Goal: Task Accomplishment & Management: Use online tool/utility

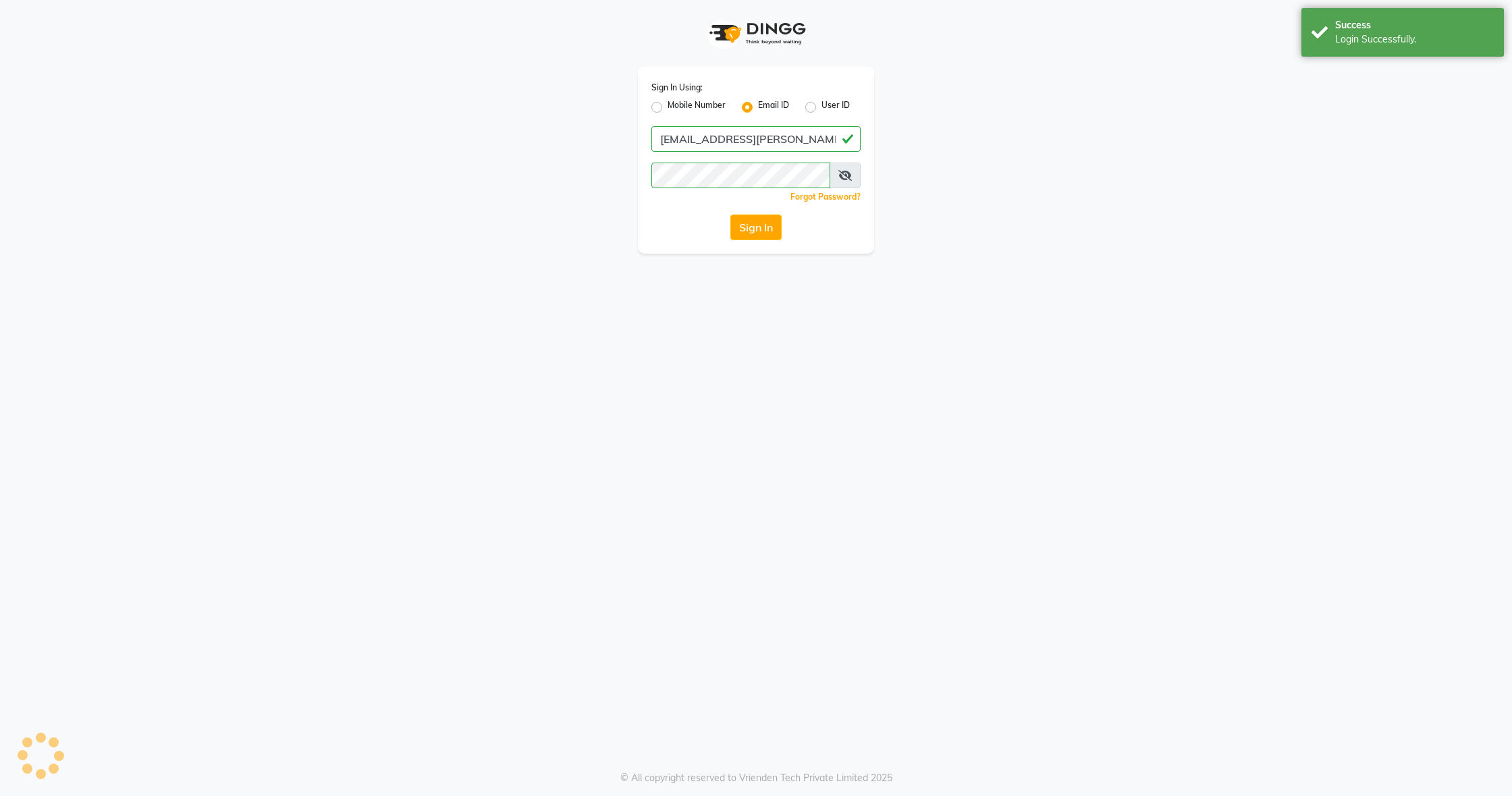
select select "service"
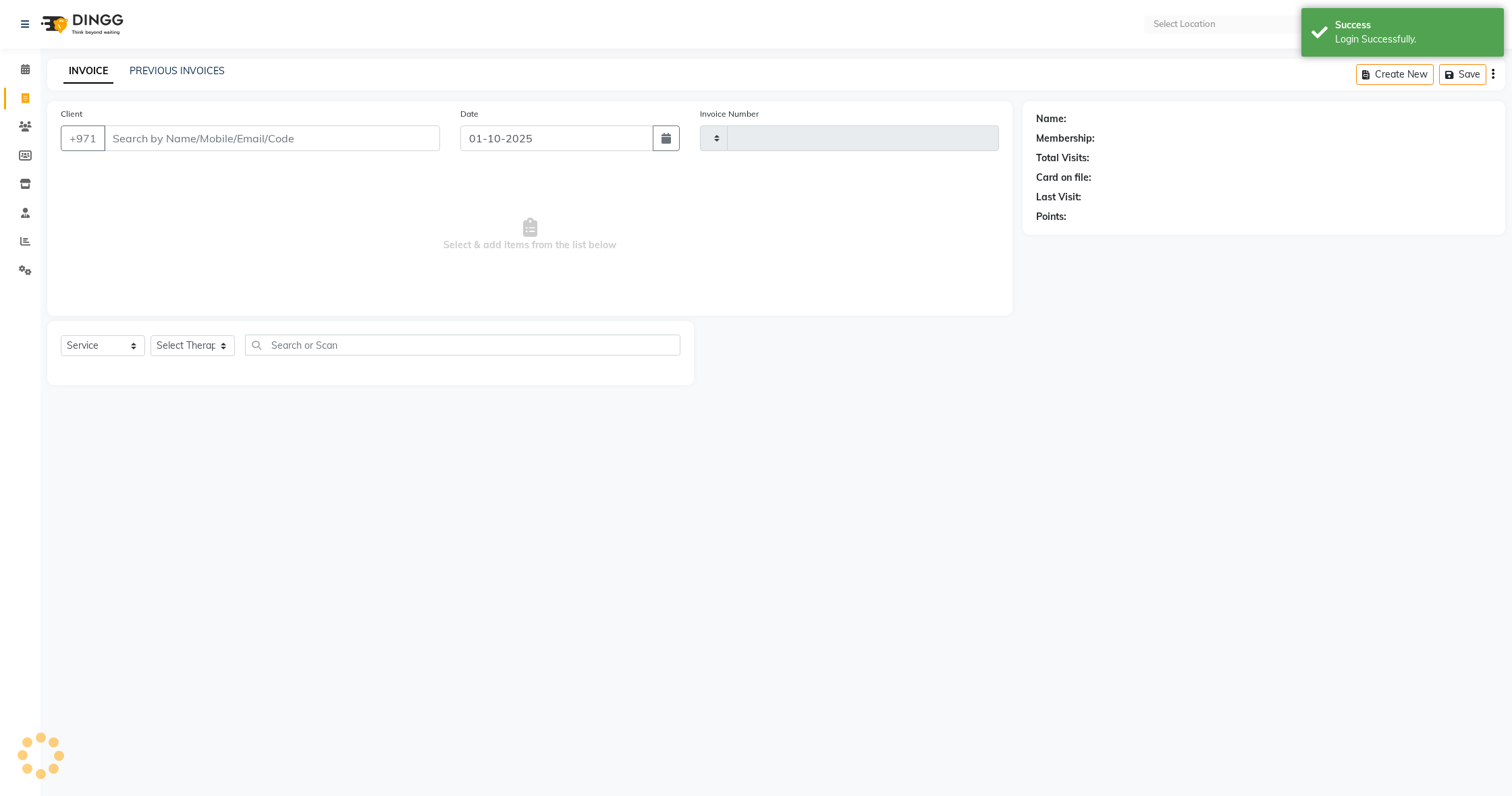
type input "0584"
select select "en"
select select "7896"
click at [21, 72] on icon at bounding box center [25, 69] width 8 height 10
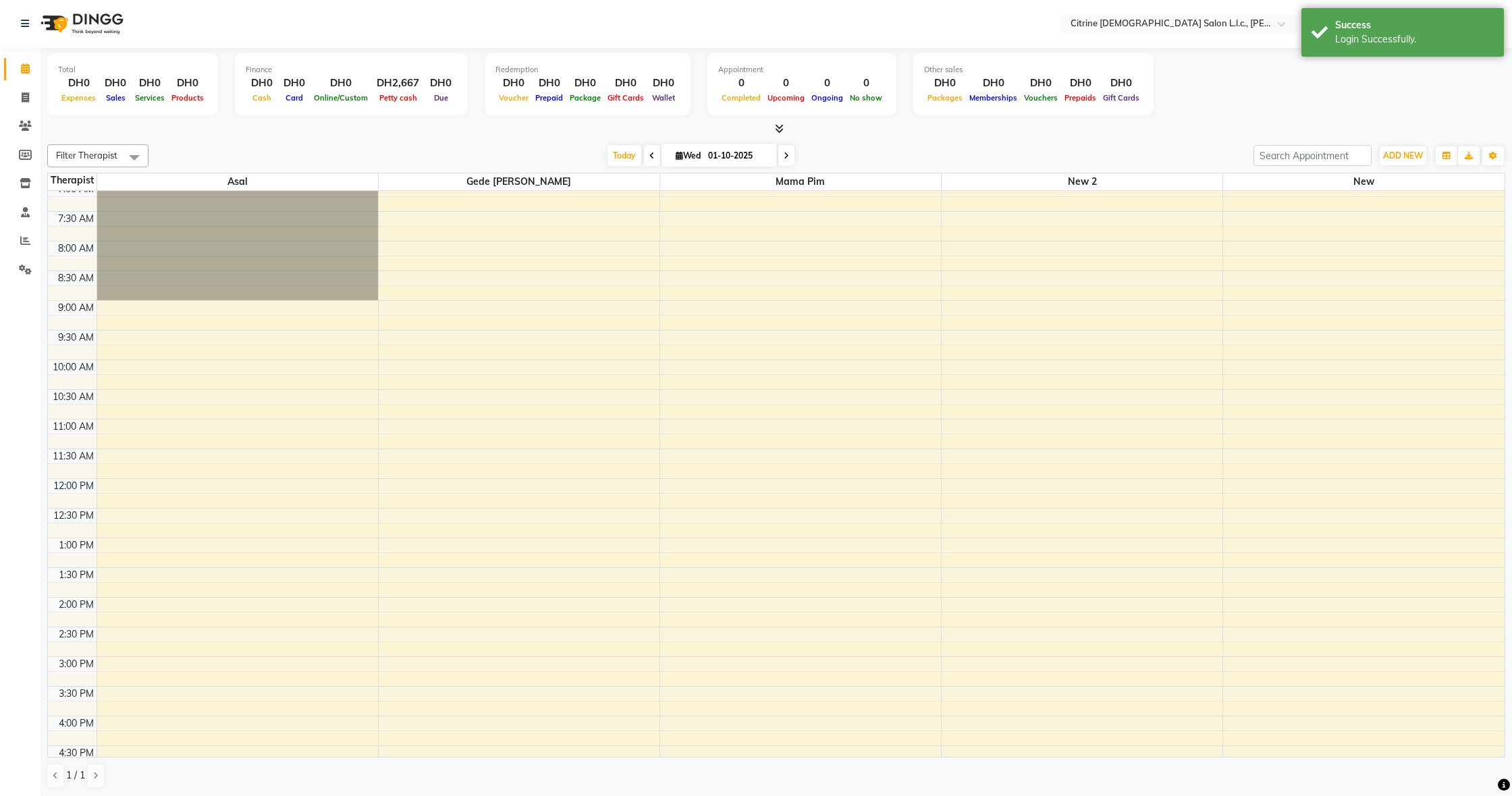
scroll to position [424, 0]
click at [784, 156] on icon at bounding box center [786, 156] width 5 height 8
type input "02-10-2025"
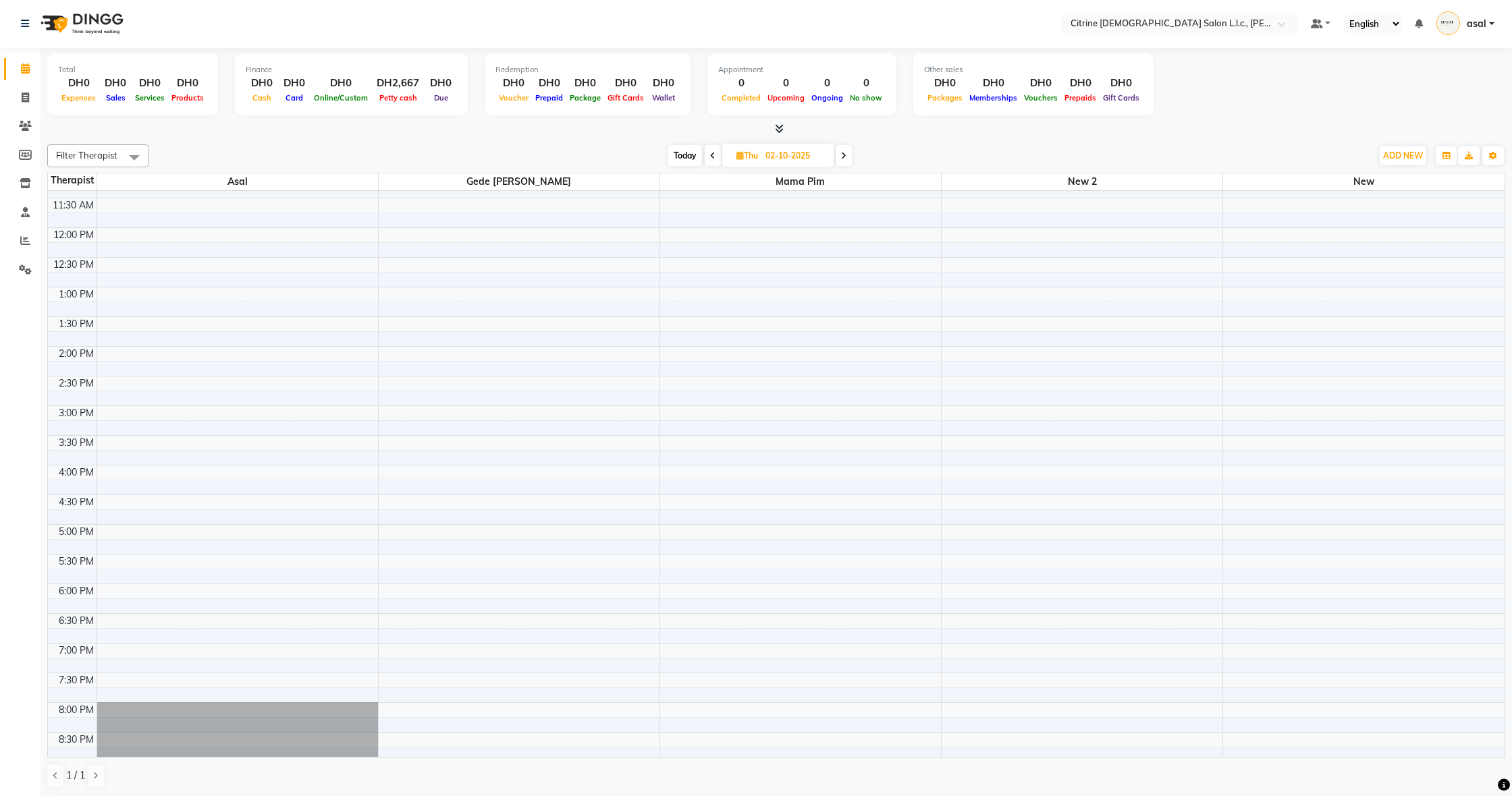
scroll to position [679, 0]
